Goal: Information Seeking & Learning: Learn about a topic

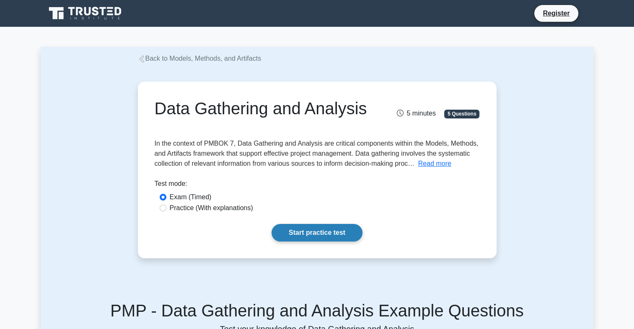
click at [290, 242] on link "Start practice test" at bounding box center [316, 233] width 91 height 18
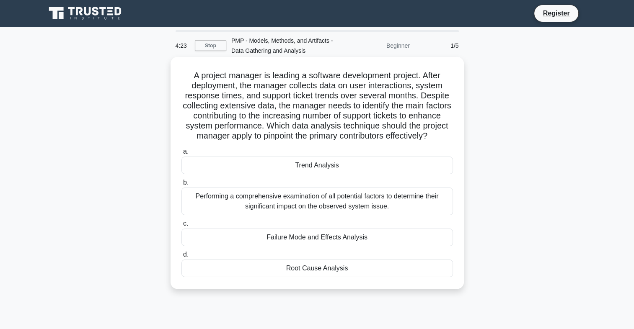
click at [238, 277] on div "Root Cause Analysis" at bounding box center [316, 269] width 271 height 18
click at [181, 258] on input "d. Root Cause Analysis" at bounding box center [181, 254] width 0 height 5
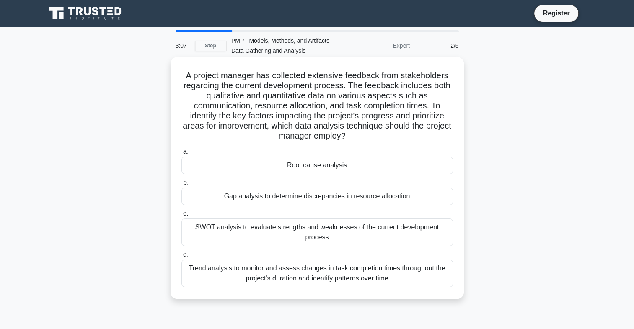
click at [297, 165] on div "Root cause analysis" at bounding box center [316, 166] width 271 height 18
click at [181, 155] on input "a. Root cause analysis" at bounding box center [181, 151] width 0 height 5
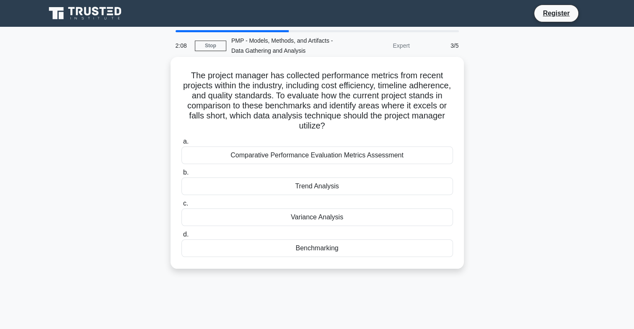
click at [295, 219] on div "Variance Analysis" at bounding box center [316, 218] width 271 height 18
click at [181, 207] on input "c. Variance Analysis" at bounding box center [181, 203] width 0 height 5
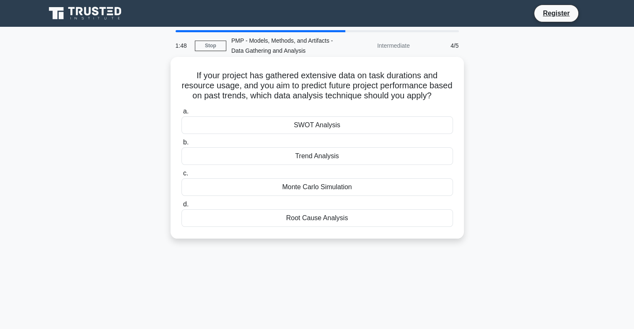
click at [298, 165] on div "Trend Analysis" at bounding box center [316, 156] width 271 height 18
click at [181, 145] on input "b. Trend Analysis" at bounding box center [181, 142] width 0 height 5
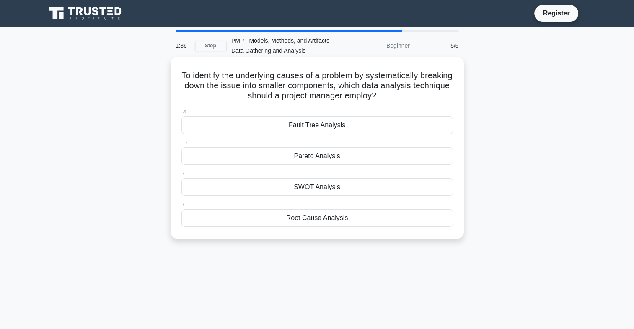
click at [319, 159] on div "Pareto Analysis" at bounding box center [316, 156] width 271 height 18
click at [181, 145] on input "b. Pareto Analysis" at bounding box center [181, 142] width 0 height 5
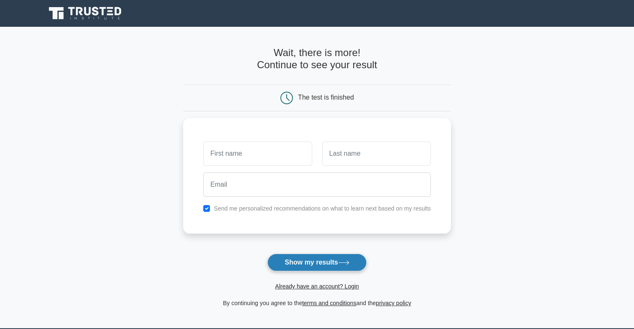
click at [300, 258] on button "Show my results" at bounding box center [316, 263] width 99 height 18
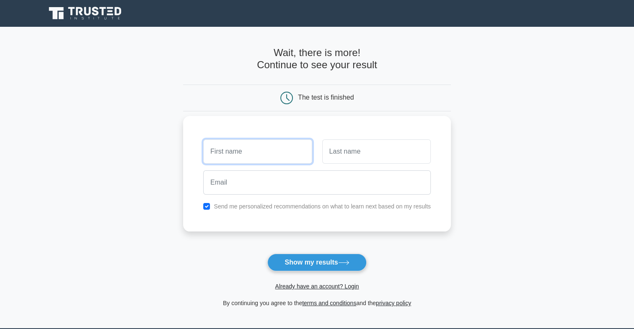
click at [251, 149] on input "text" at bounding box center [257, 151] width 108 height 24
click at [207, 207] on input "checkbox" at bounding box center [206, 206] width 7 height 7
checkbox input "true"
click at [240, 151] on input "text" at bounding box center [257, 151] width 108 height 24
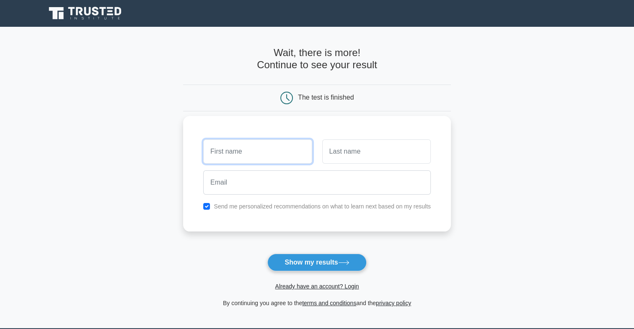
type input "Emmanuel"
drag, startPoint x: 336, startPoint y: 155, endPoint x: 342, endPoint y: 155, distance: 6.3
click at [338, 155] on input "text" at bounding box center [376, 151] width 108 height 24
type input "Sadique"
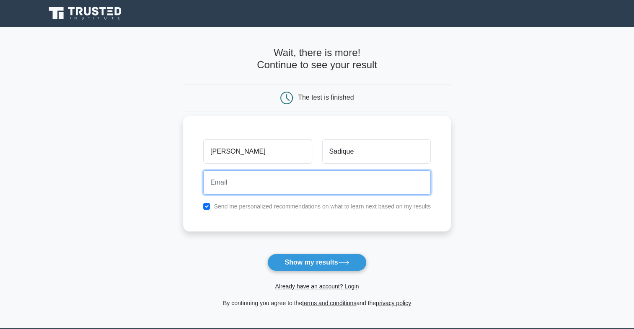
click at [278, 185] on input "email" at bounding box center [316, 182] width 227 height 24
type input "sadiqueman7@gmail.com"
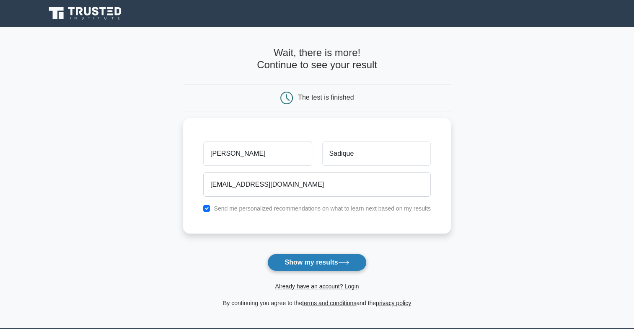
click at [295, 261] on button "Show my results" at bounding box center [316, 263] width 99 height 18
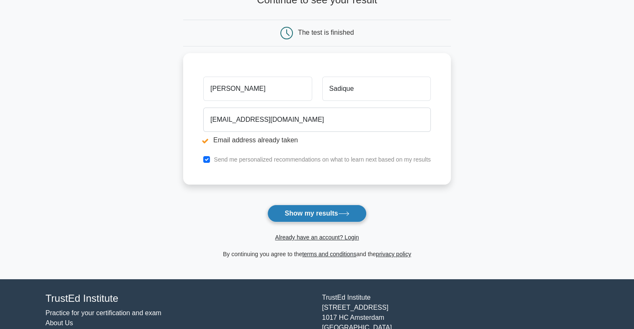
scroll to position [84, 0]
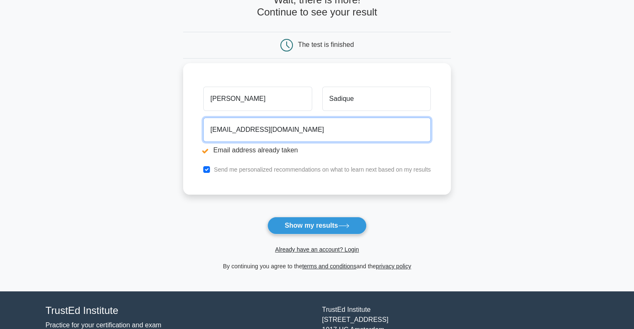
click at [302, 132] on input "sadiqueman7@gmail.com" at bounding box center [316, 130] width 227 height 24
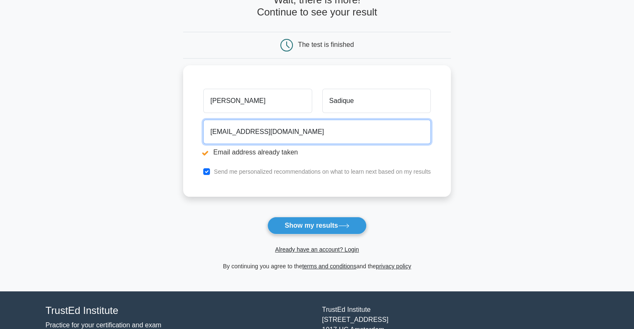
drag, startPoint x: 302, startPoint y: 132, endPoint x: 181, endPoint y: 135, distance: 122.0
click at [181, 135] on main "Email address already taken Wait, there is more! Continue to see your result Th…" at bounding box center [317, 117] width 634 height 349
type input "sadi"
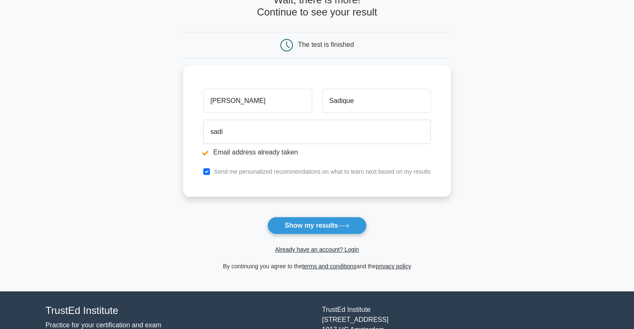
click at [443, 205] on form "Wait, there is more! Continue to see your result The test is finished Emmanuel" at bounding box center [317, 132] width 268 height 277
click at [307, 246] on link "Already have an account? Login" at bounding box center [317, 249] width 84 height 7
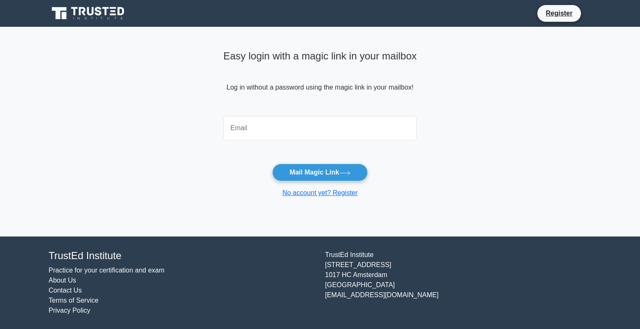
click at [252, 125] on input "email" at bounding box center [320, 128] width 194 height 24
type input "sadiqueman7@gmail.com"
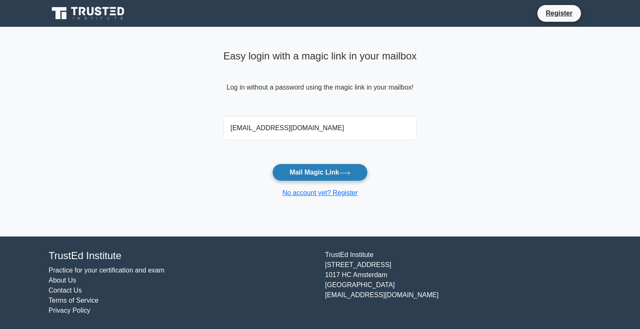
click at [294, 172] on button "Mail Magic Link" at bounding box center [319, 173] width 95 height 18
